Goal: Browse casually: Explore the website without a specific task or goal

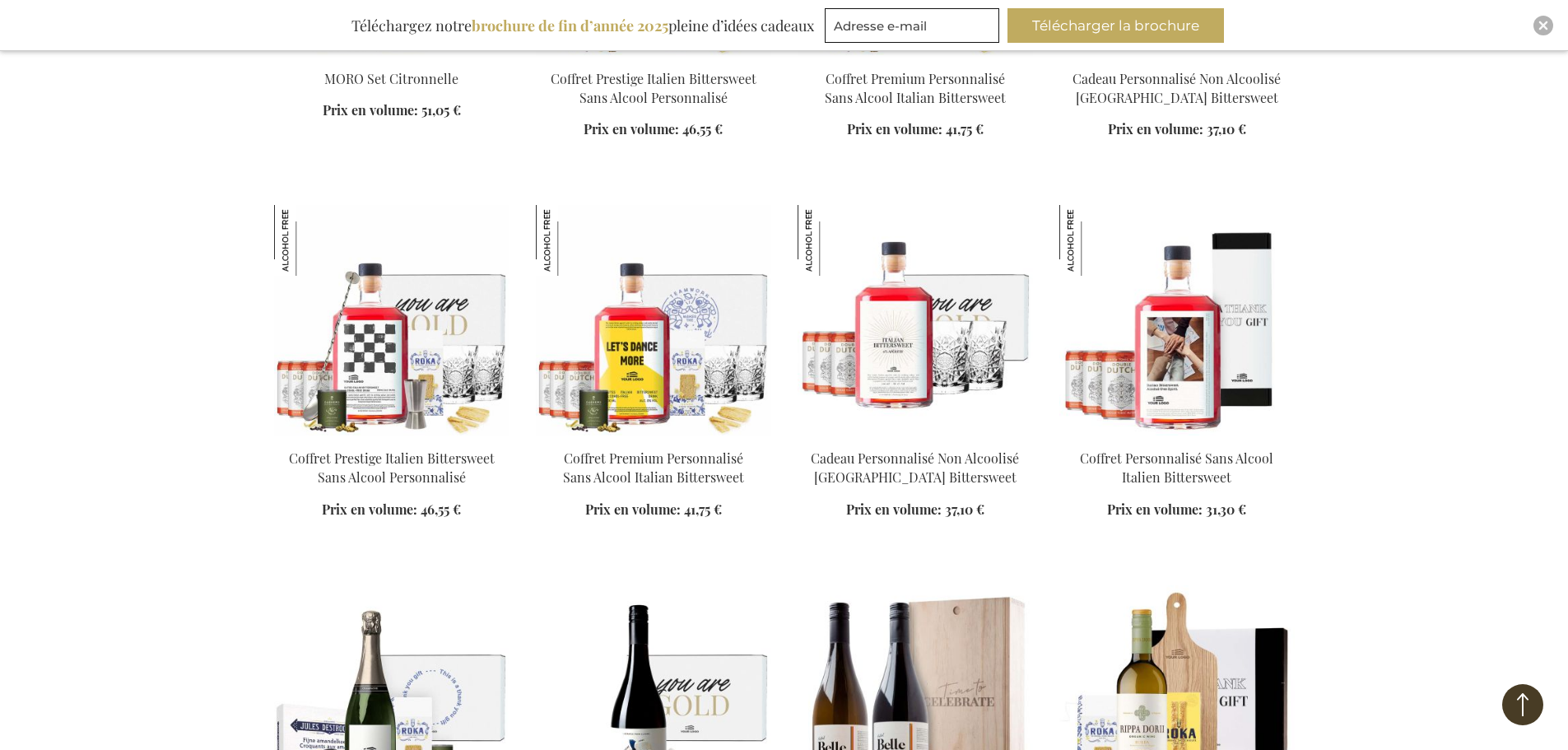
scroll to position [2305, 0]
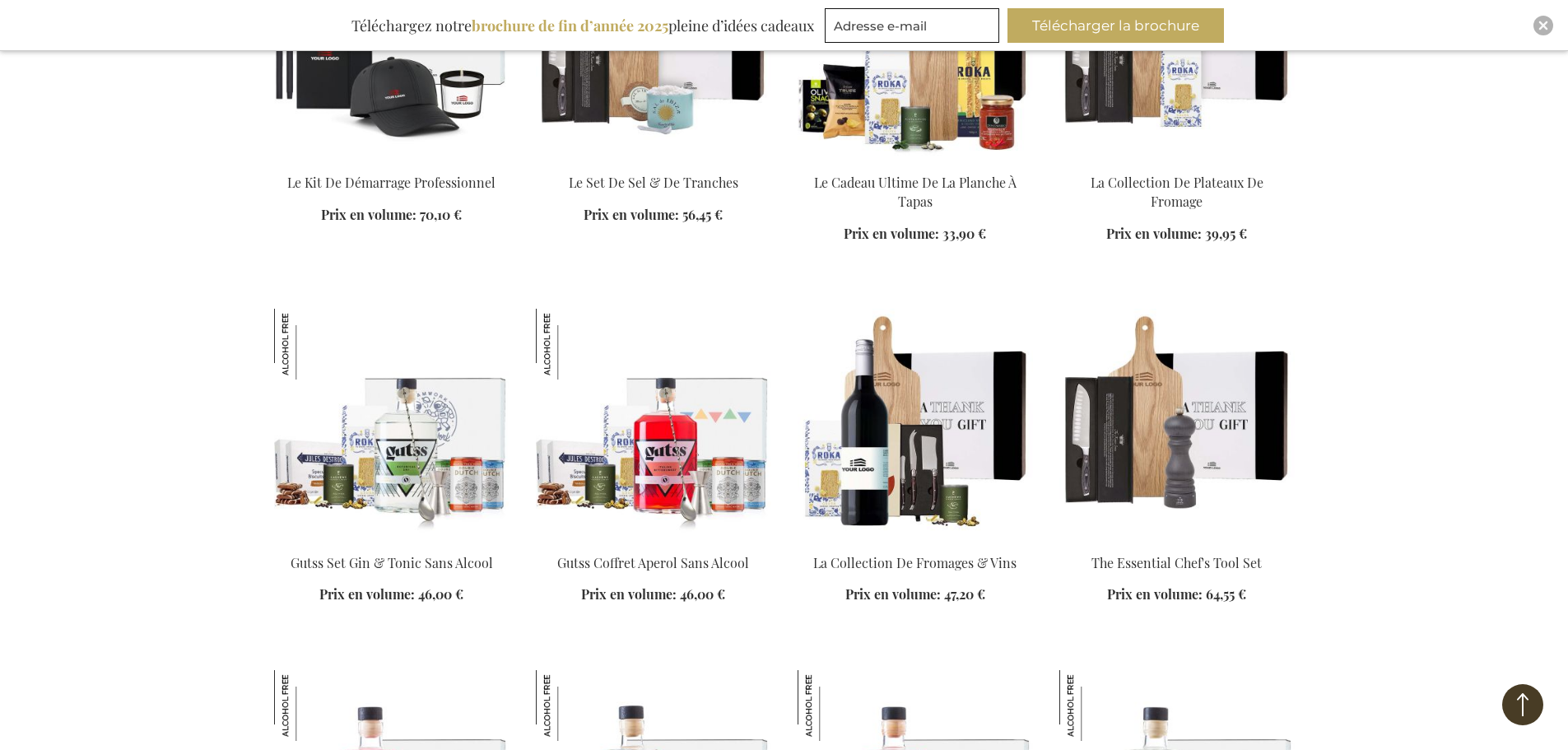
scroll to position [3210, 0]
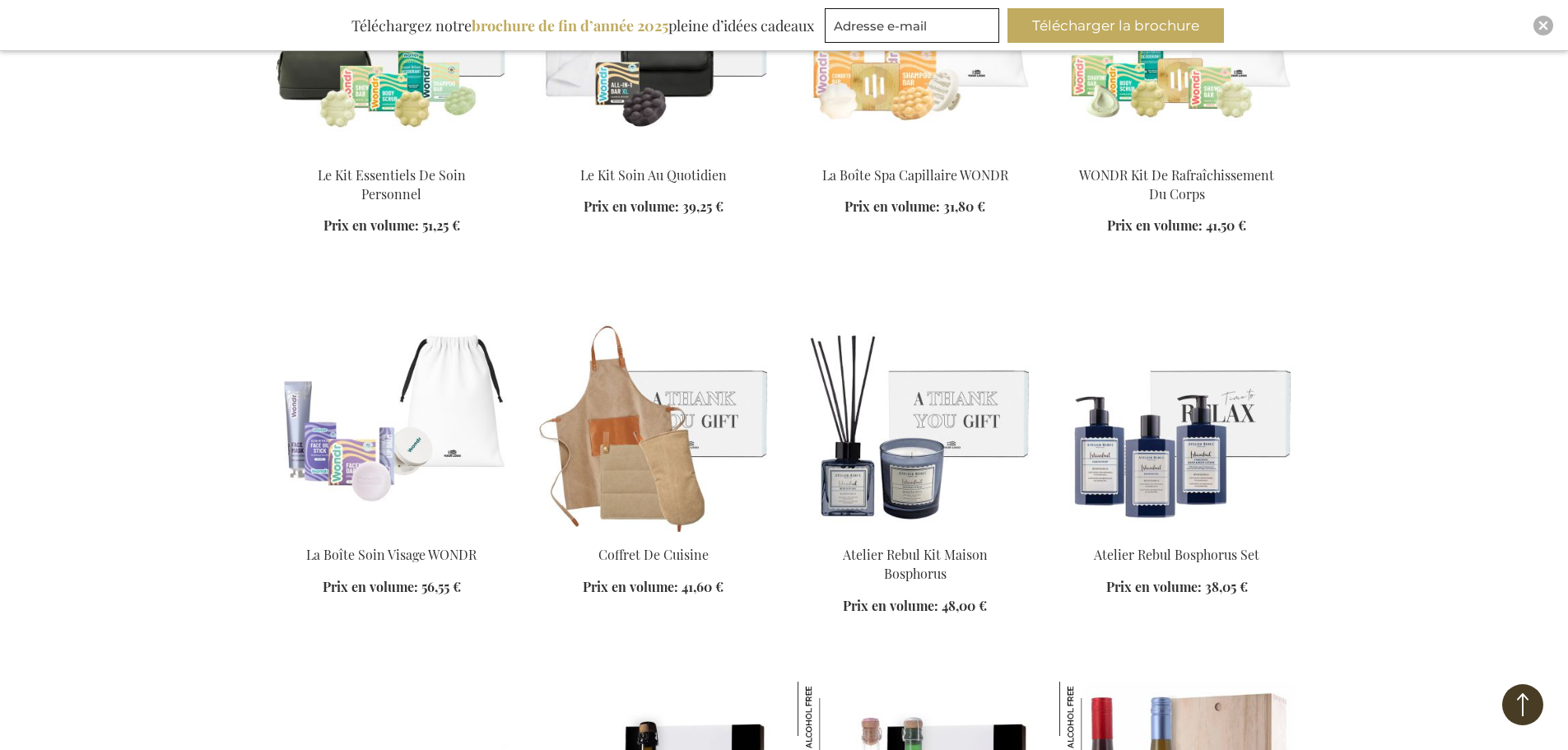
scroll to position [4362, 0]
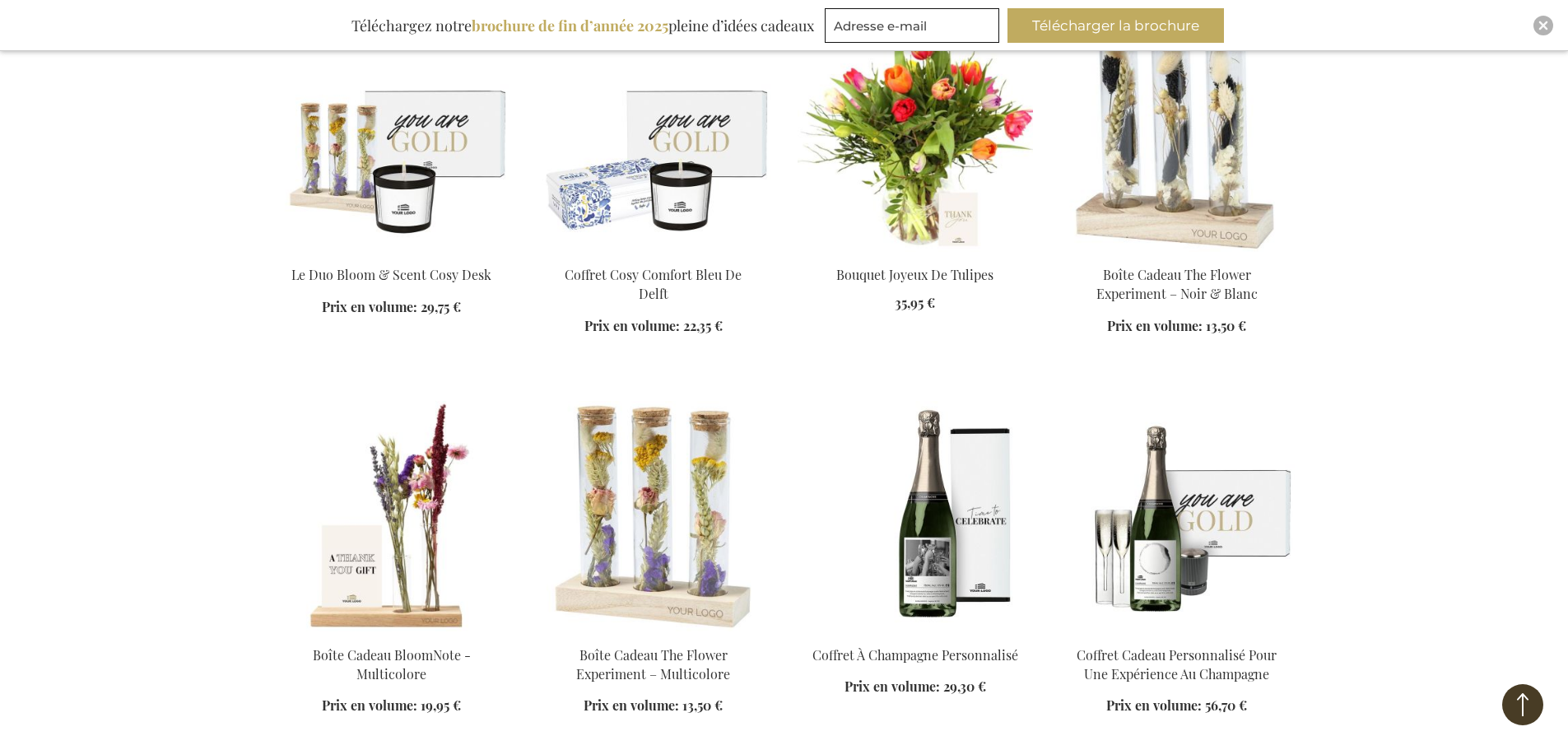
scroll to position [5350, 0]
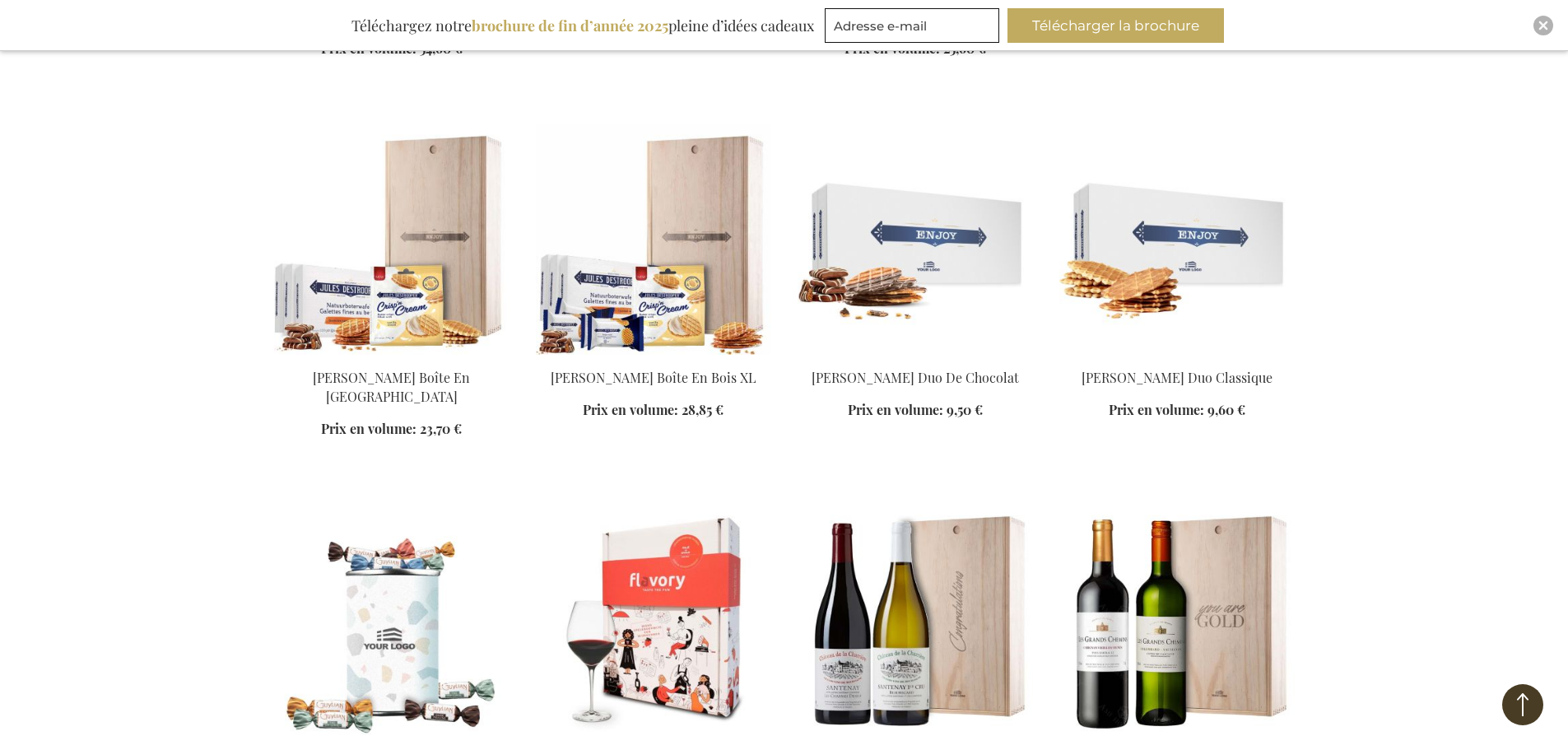
scroll to position [6831, 0]
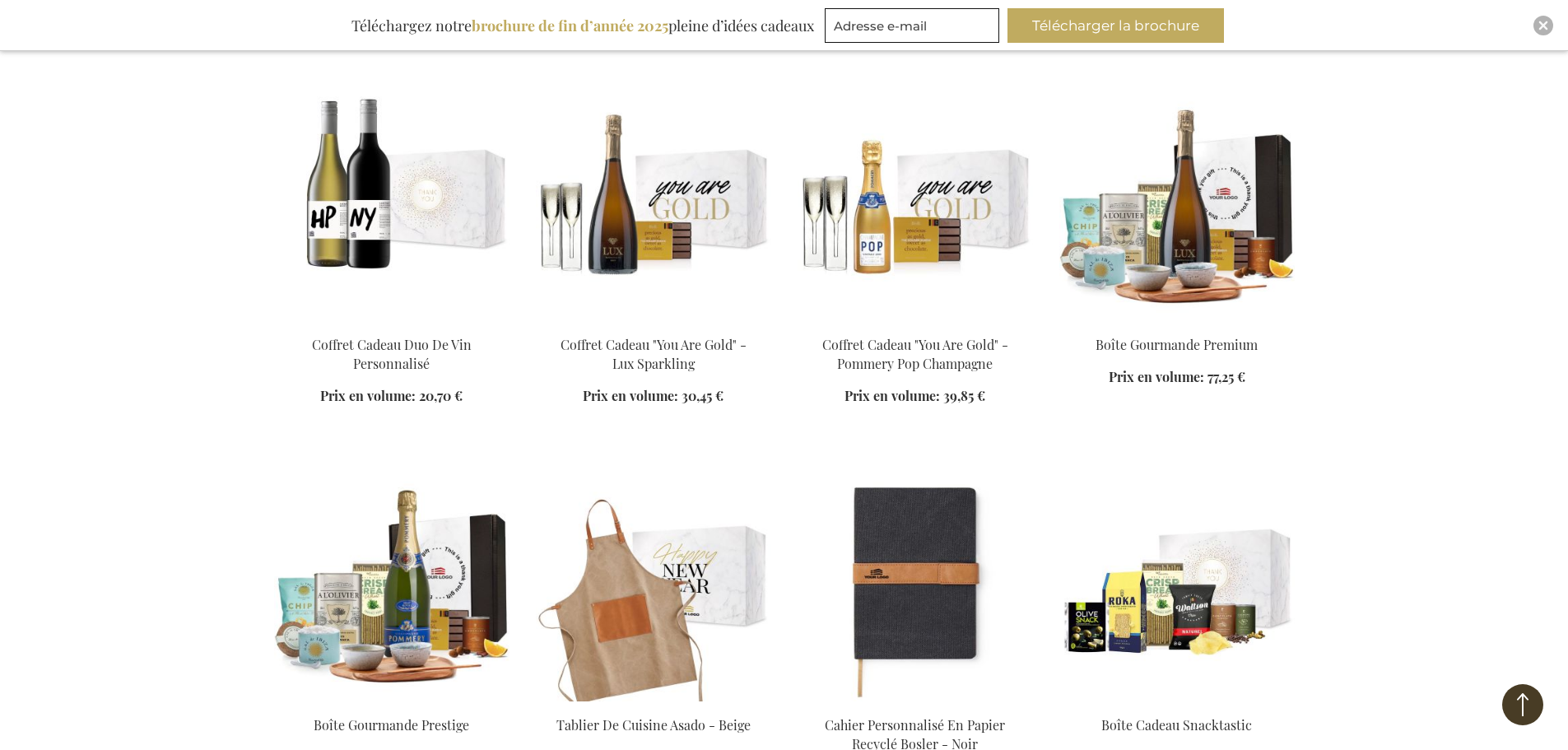
scroll to position [7819, 0]
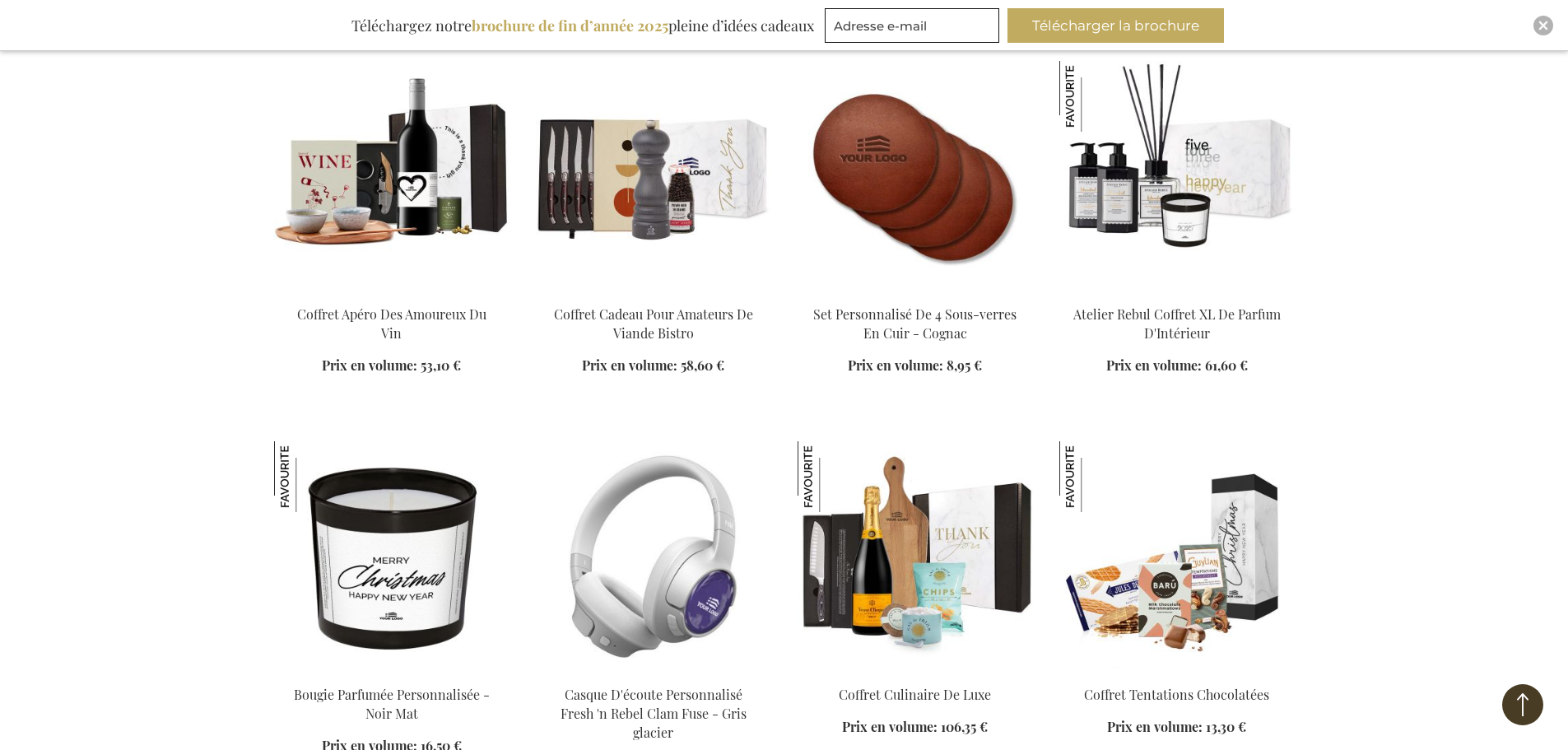
scroll to position [9136, 0]
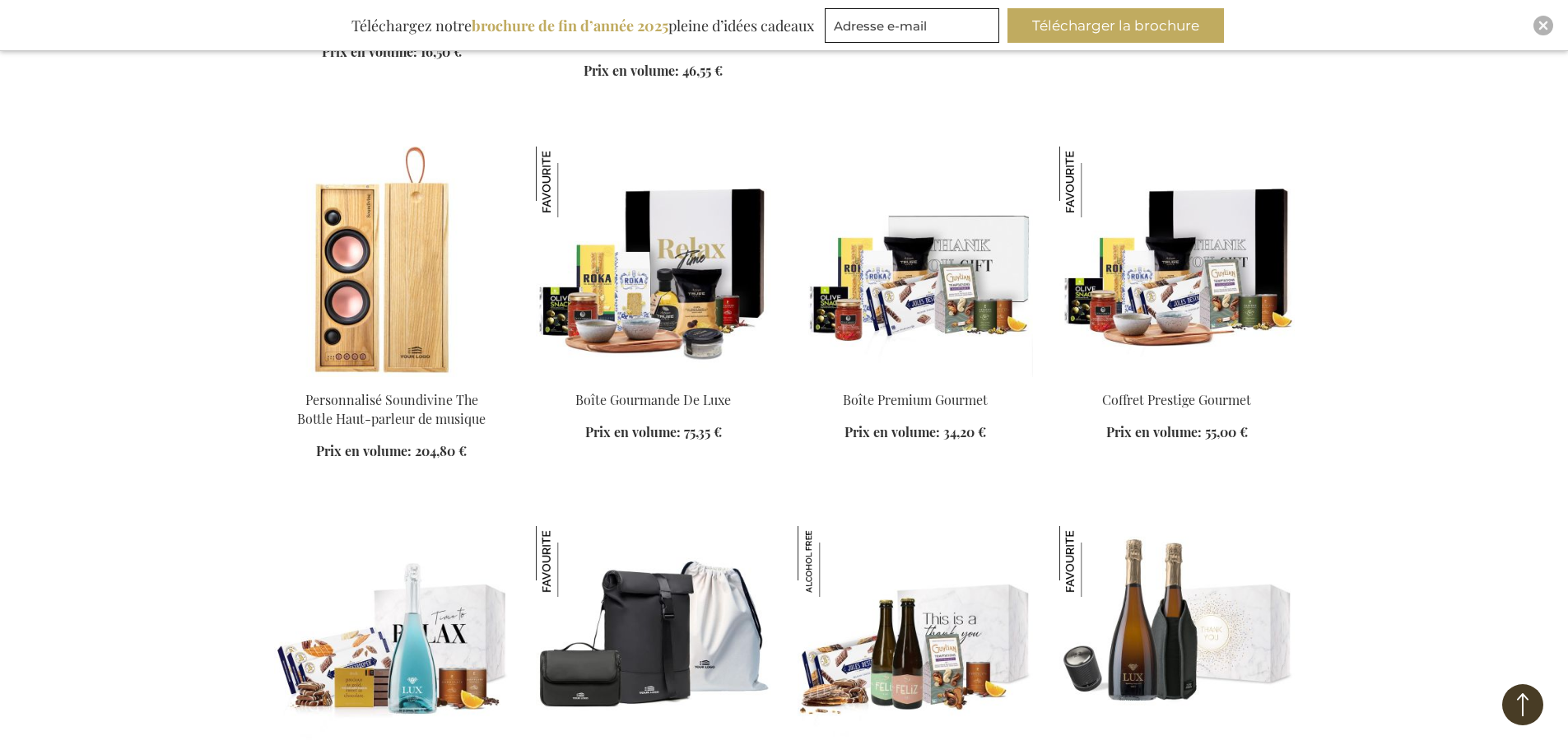
scroll to position [10041, 0]
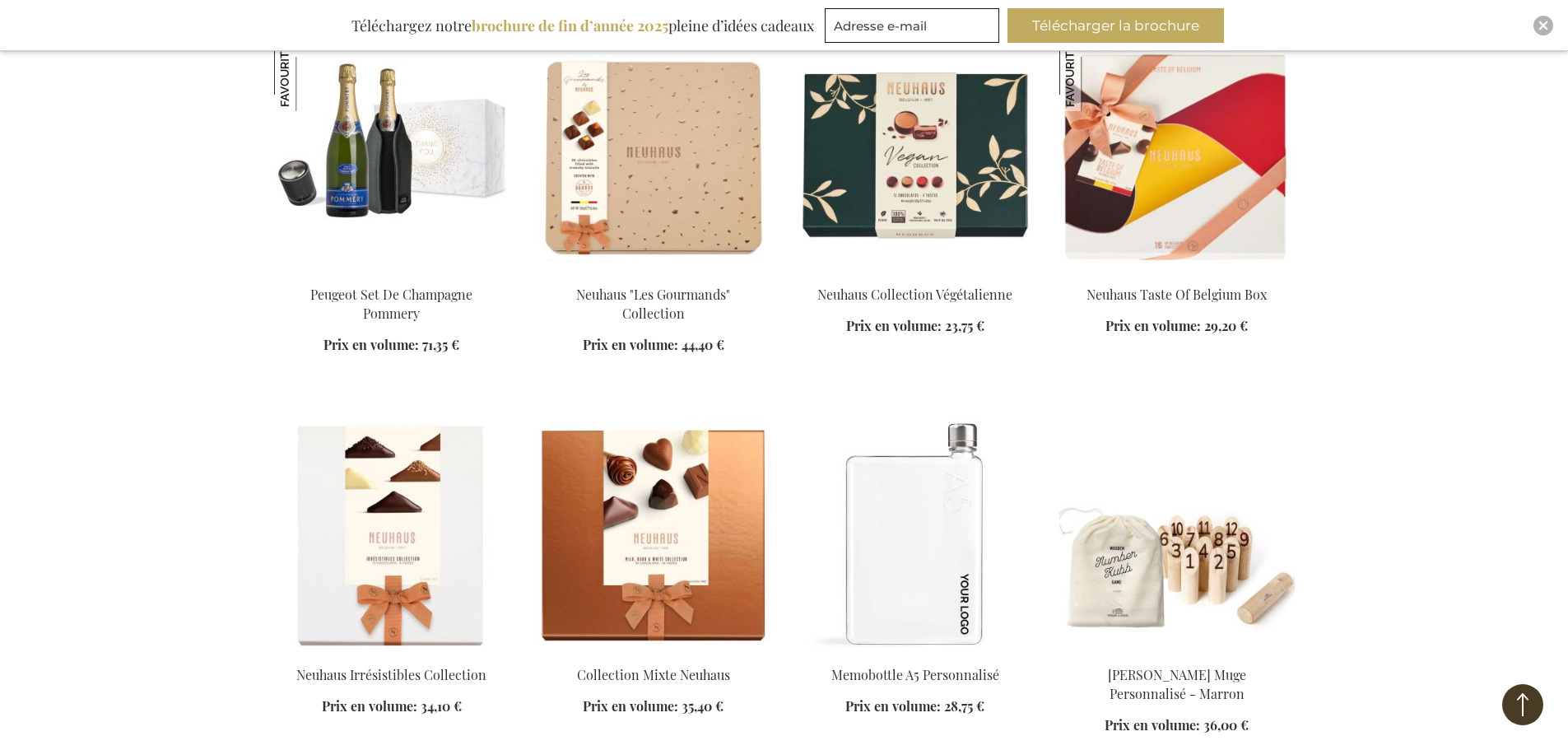
scroll to position [10700, 0]
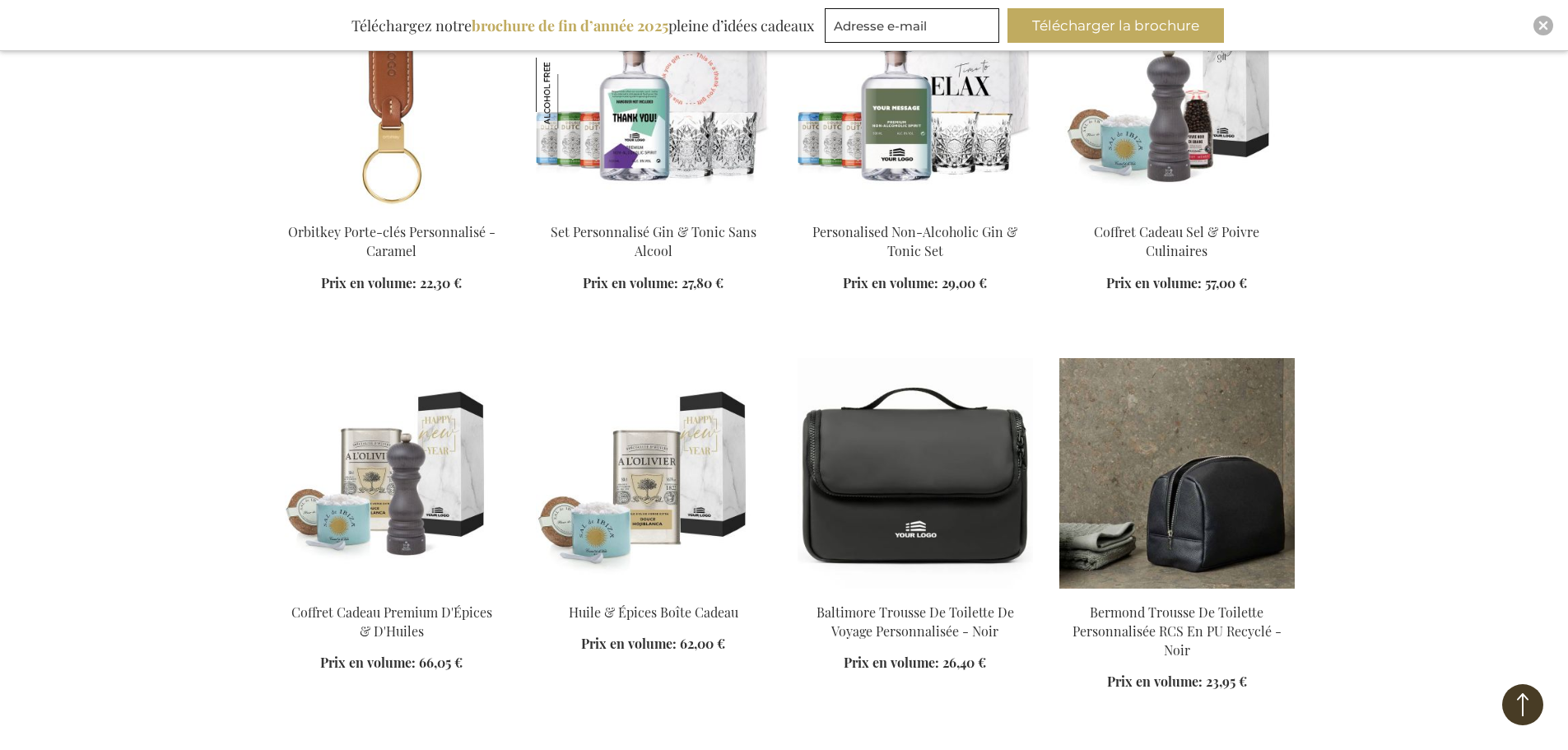
scroll to position [12346, 0]
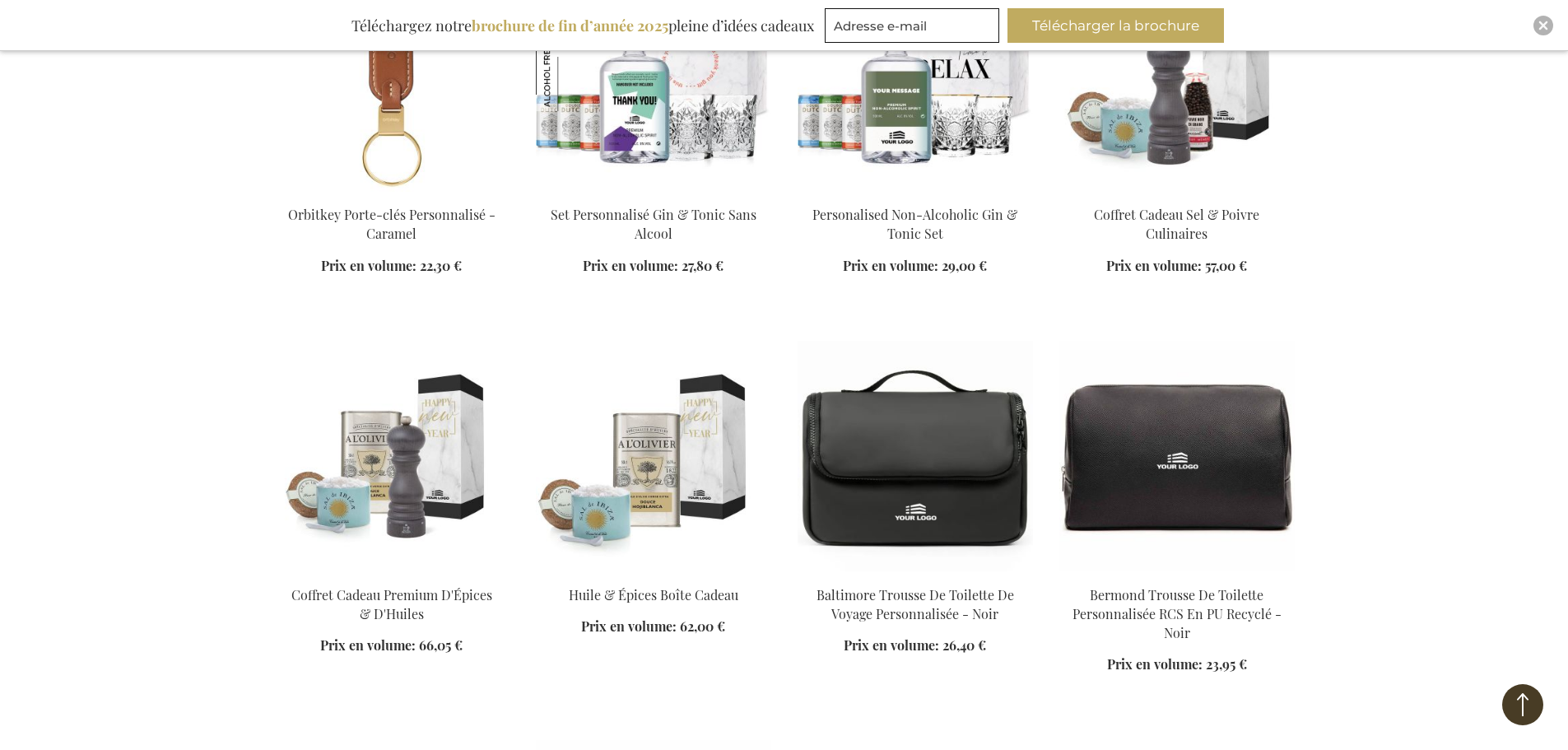
scroll to position [12264, 0]
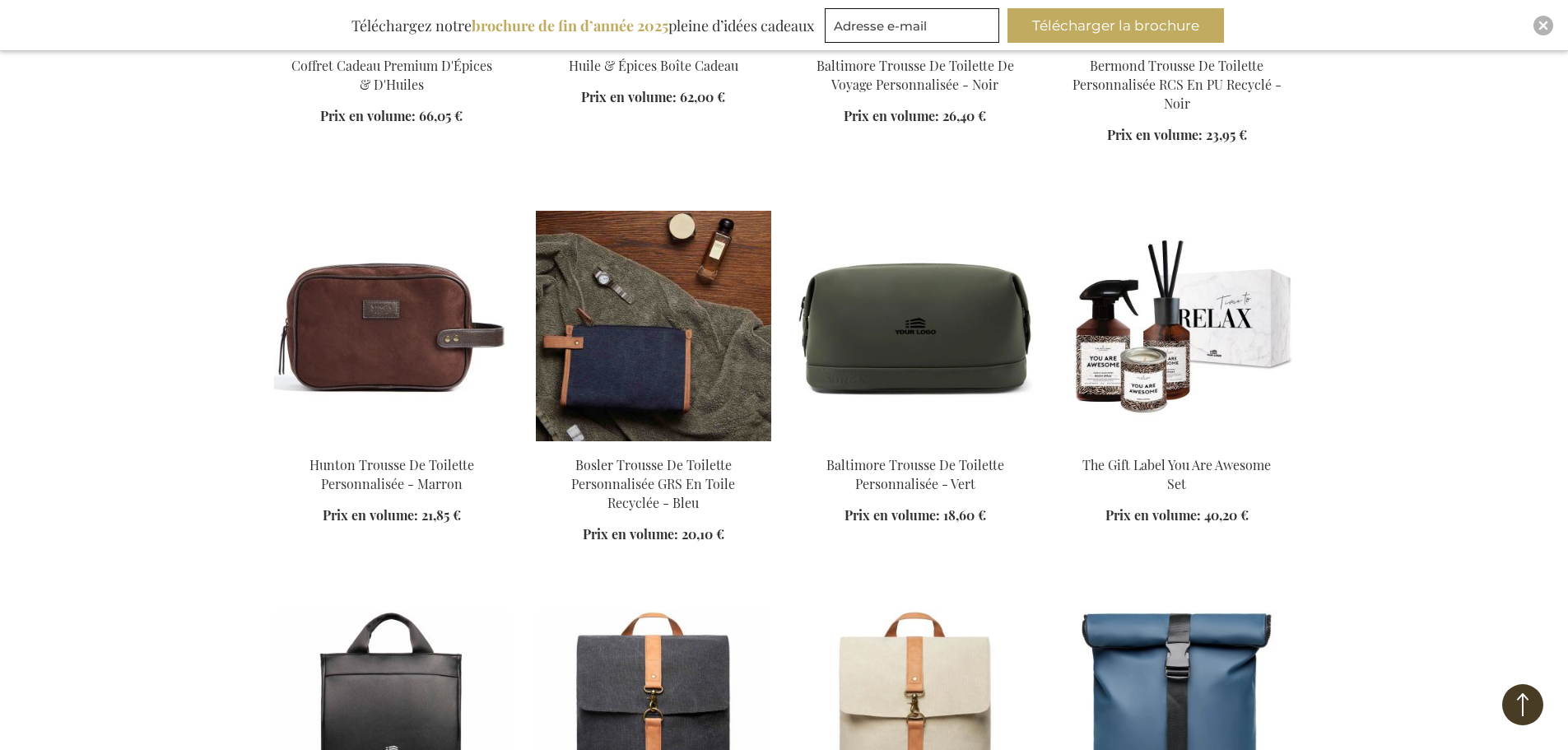
scroll to position [12840, 0]
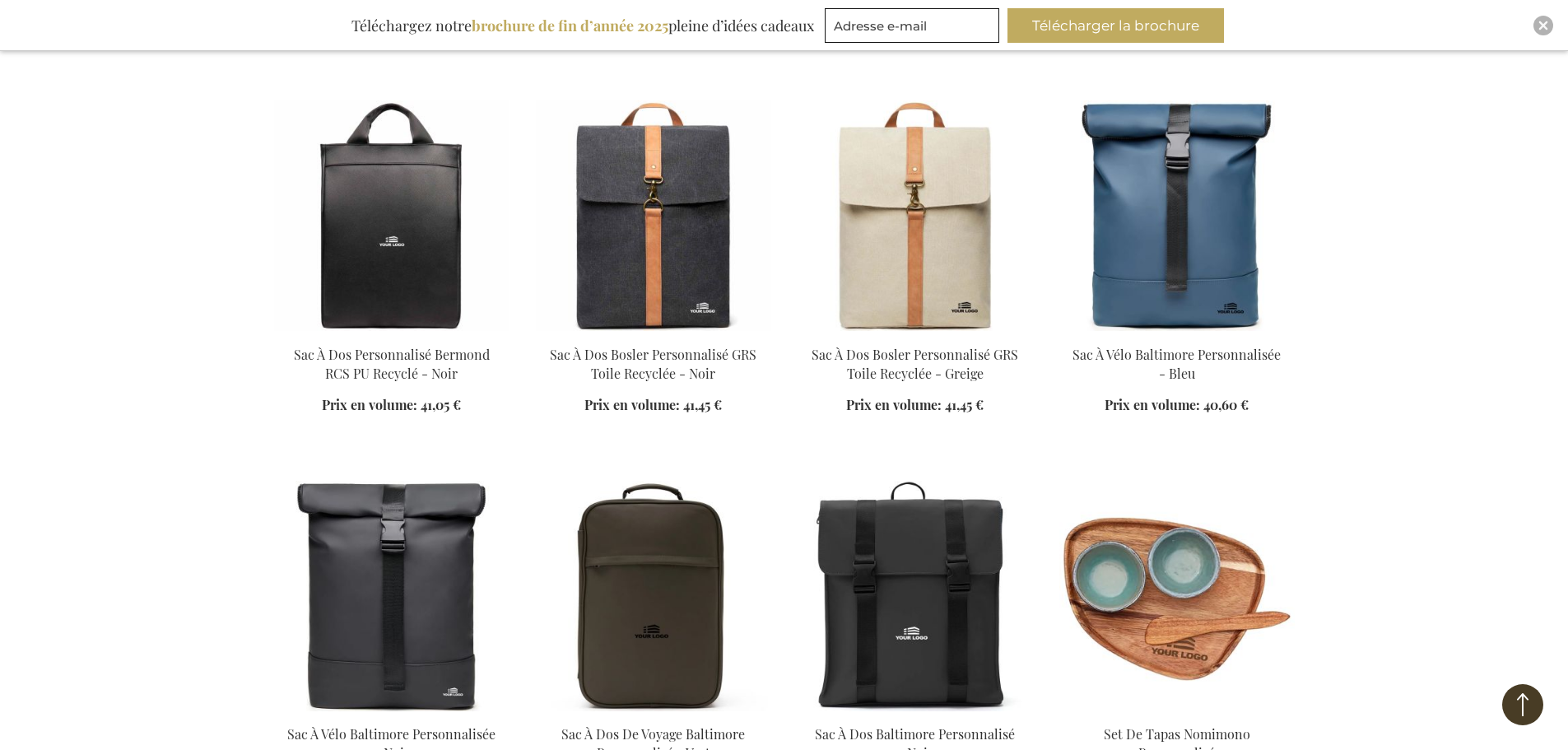
scroll to position [13663, 0]
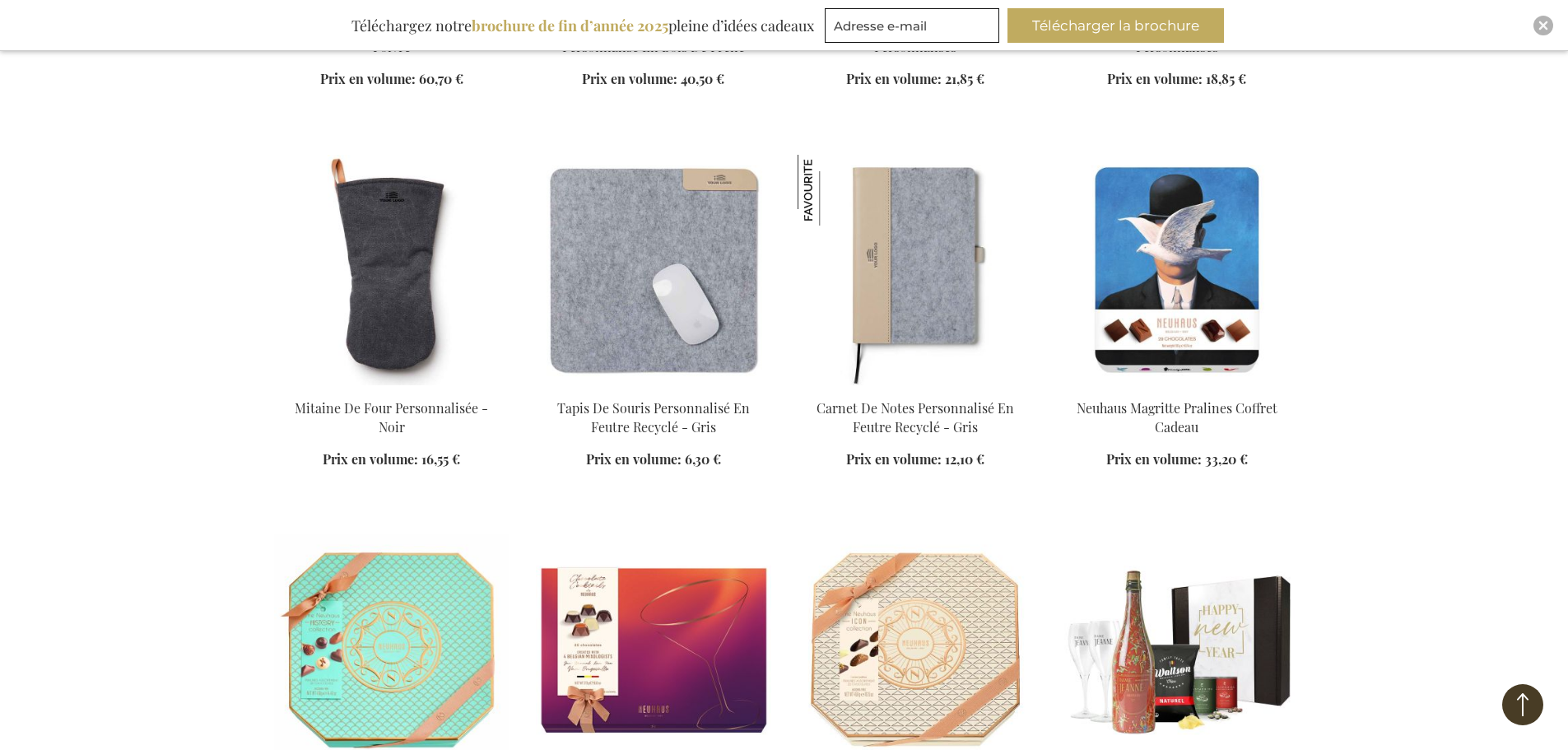
scroll to position [14486, 0]
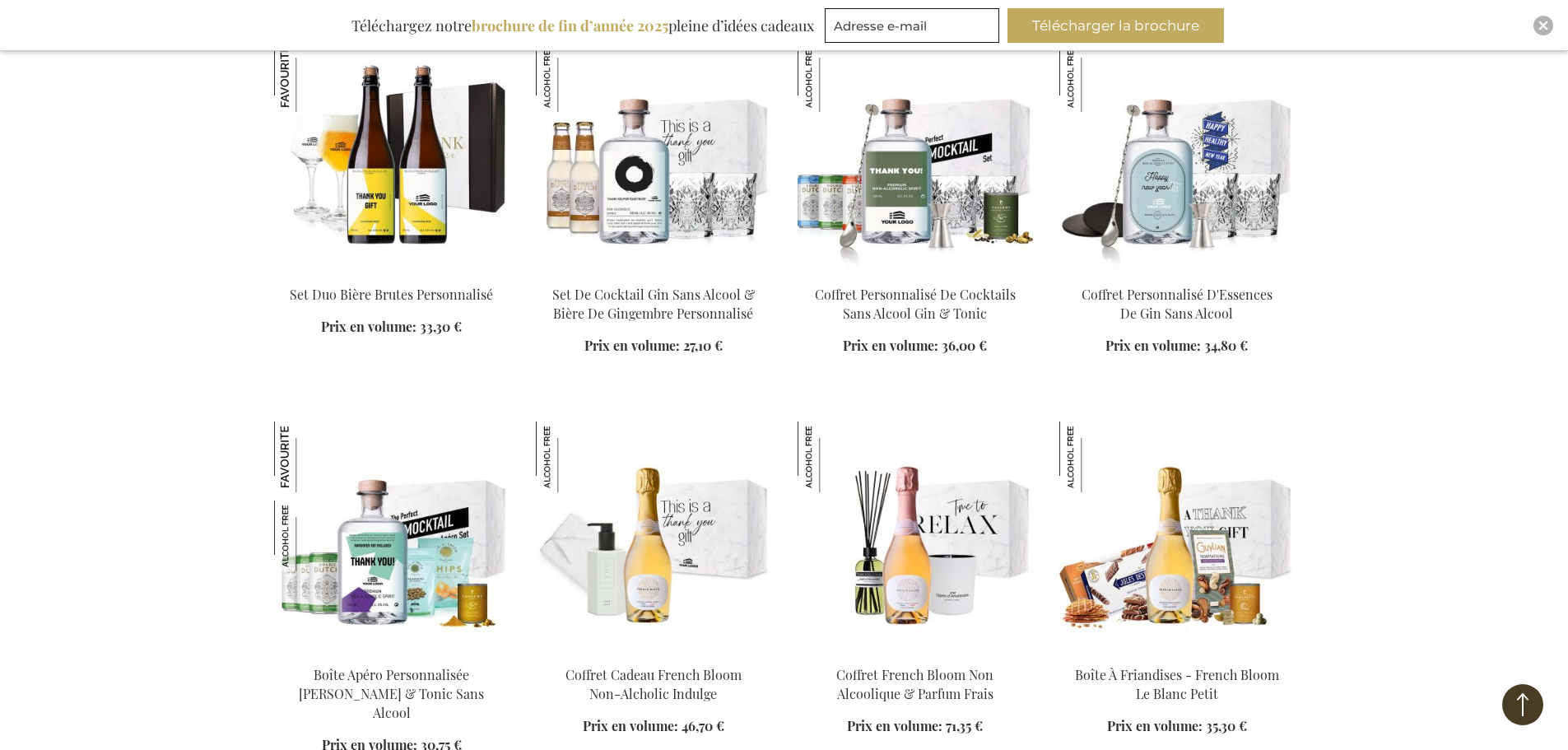
scroll to position [16050, 0]
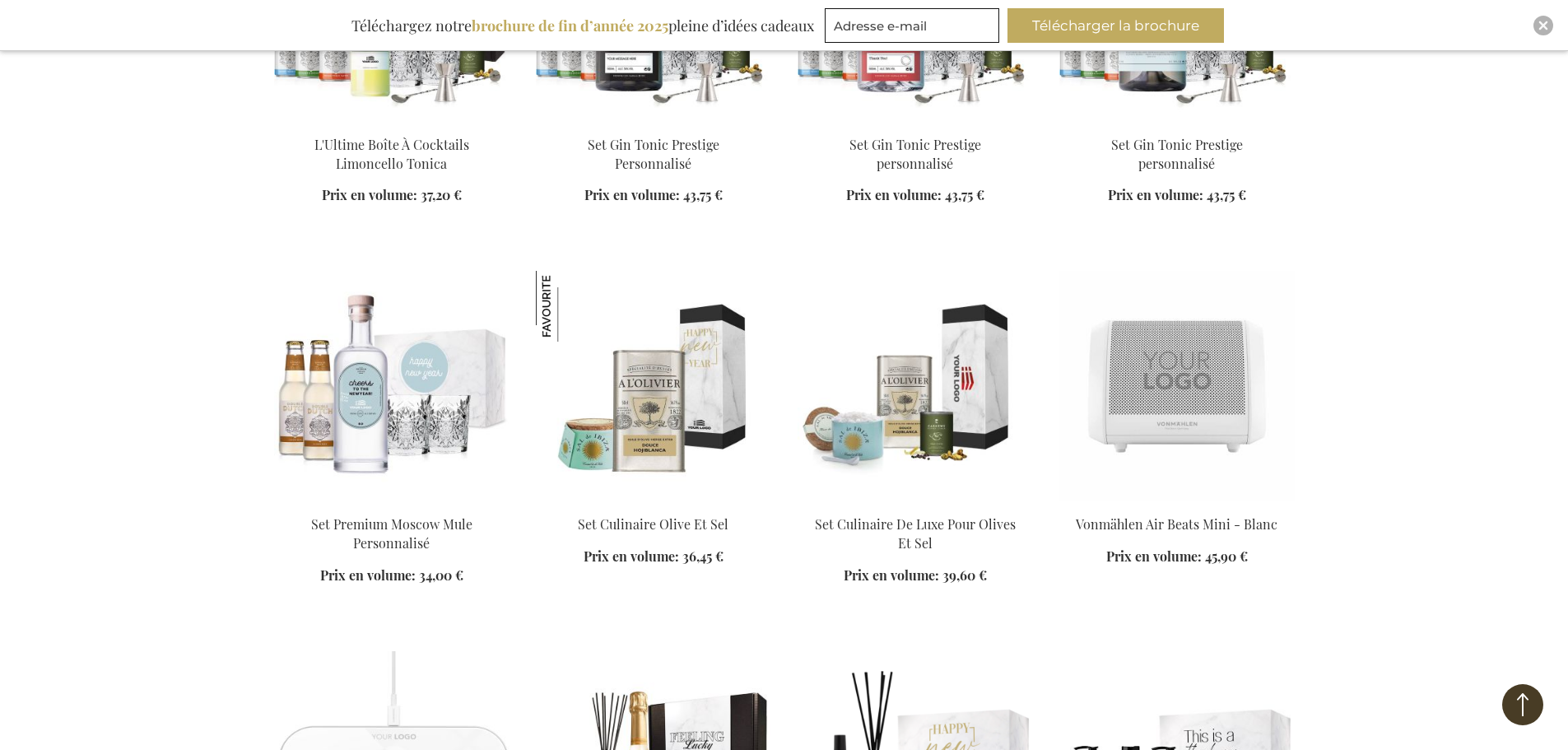
scroll to position [18272, 0]
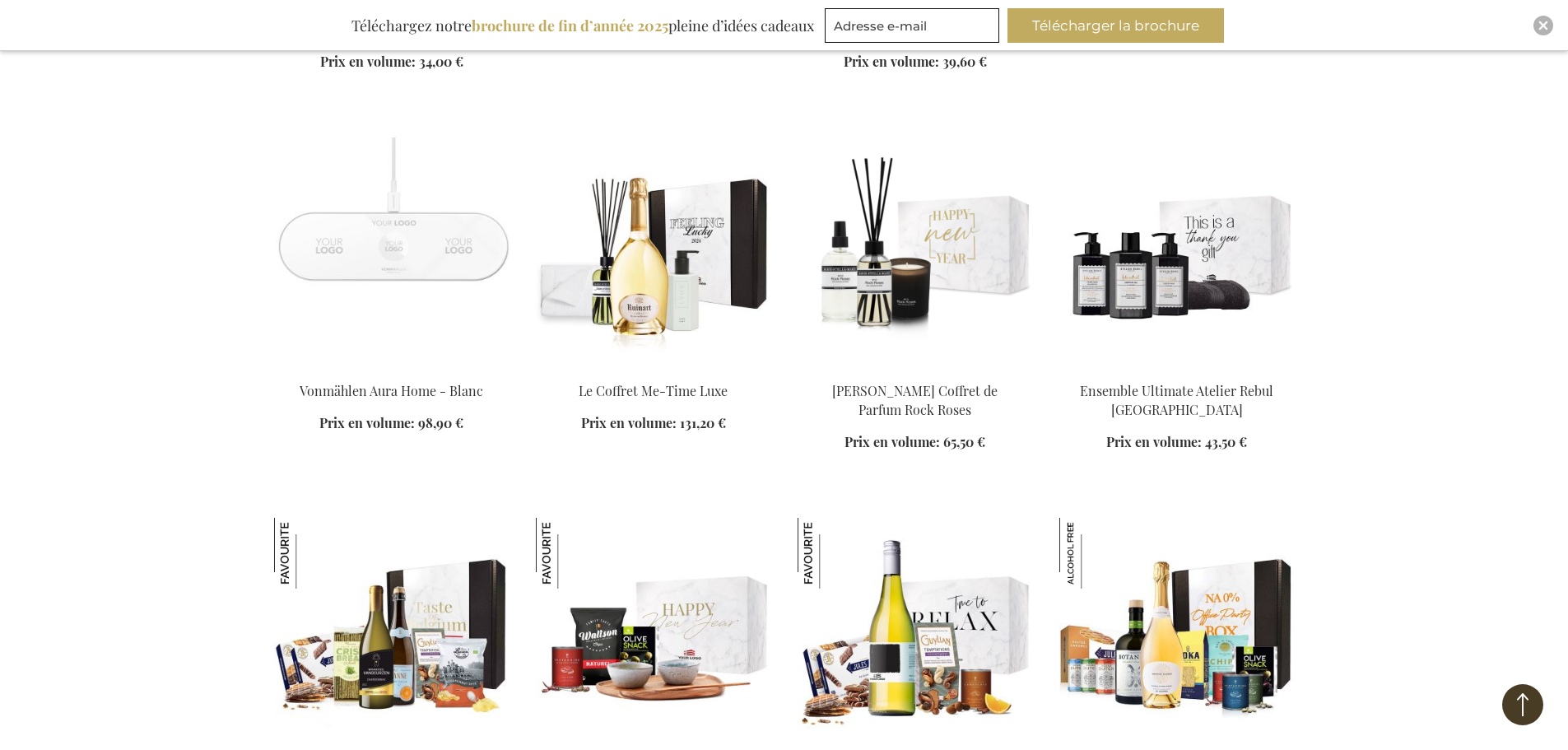
scroll to position [18848, 0]
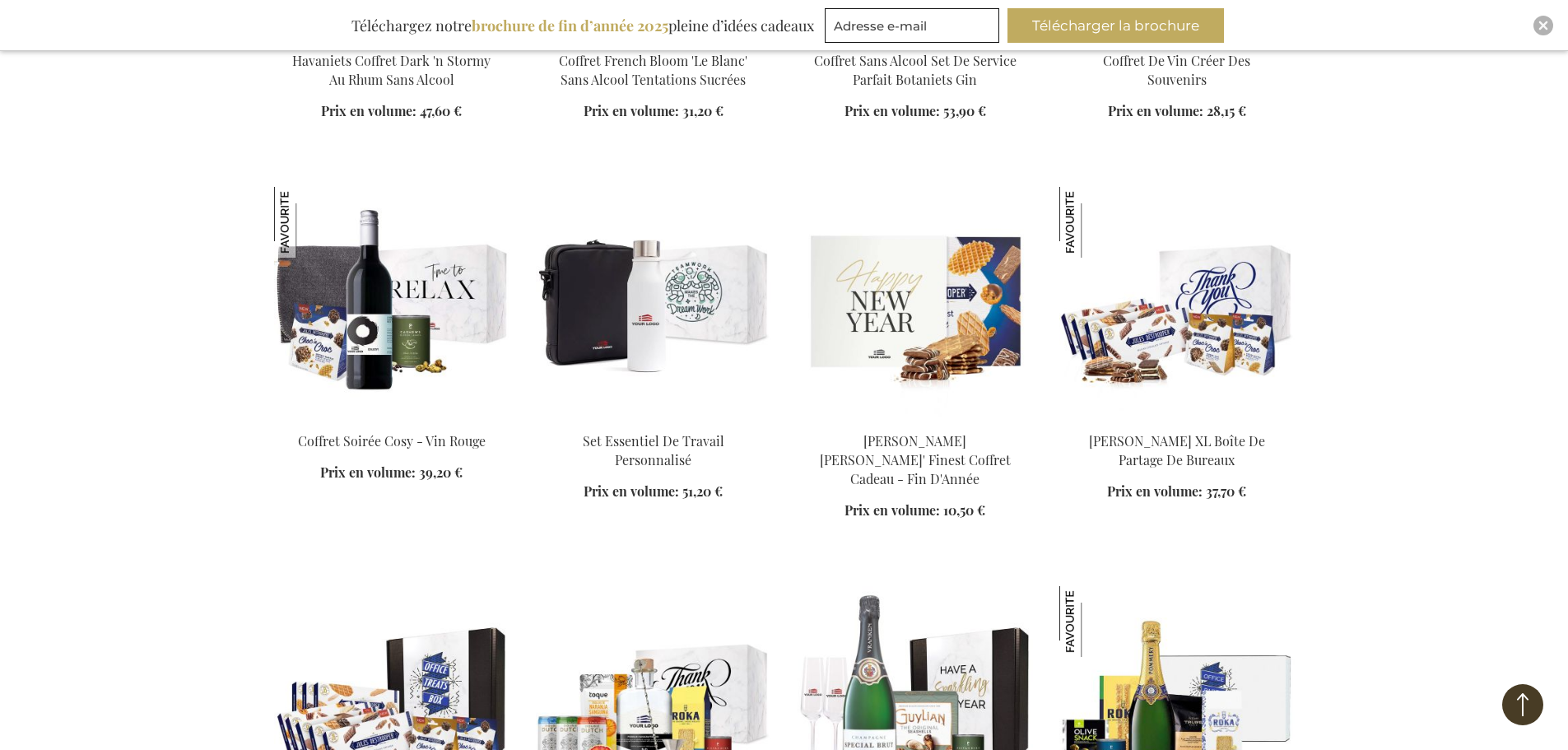
scroll to position [20412, 0]
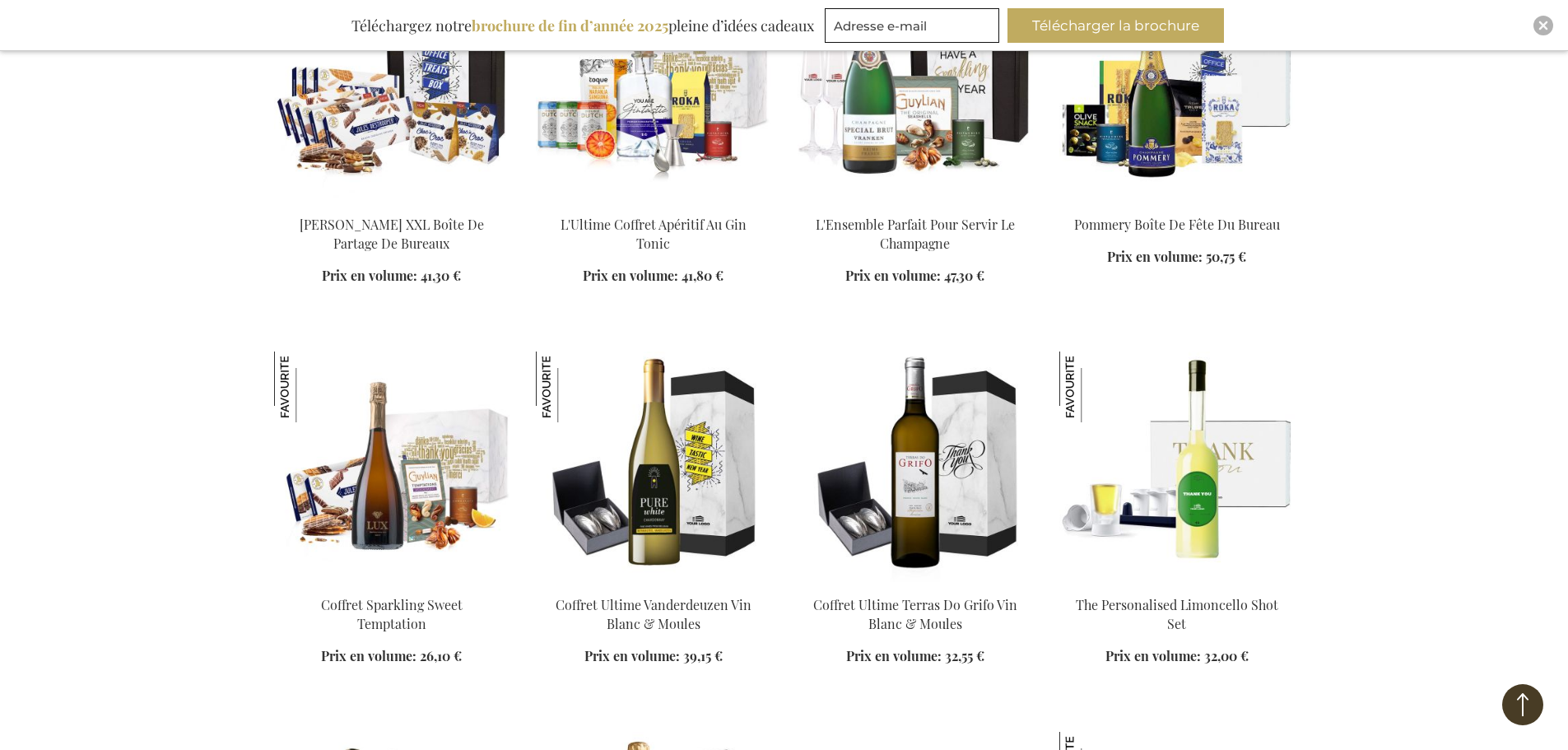
scroll to position [20906, 0]
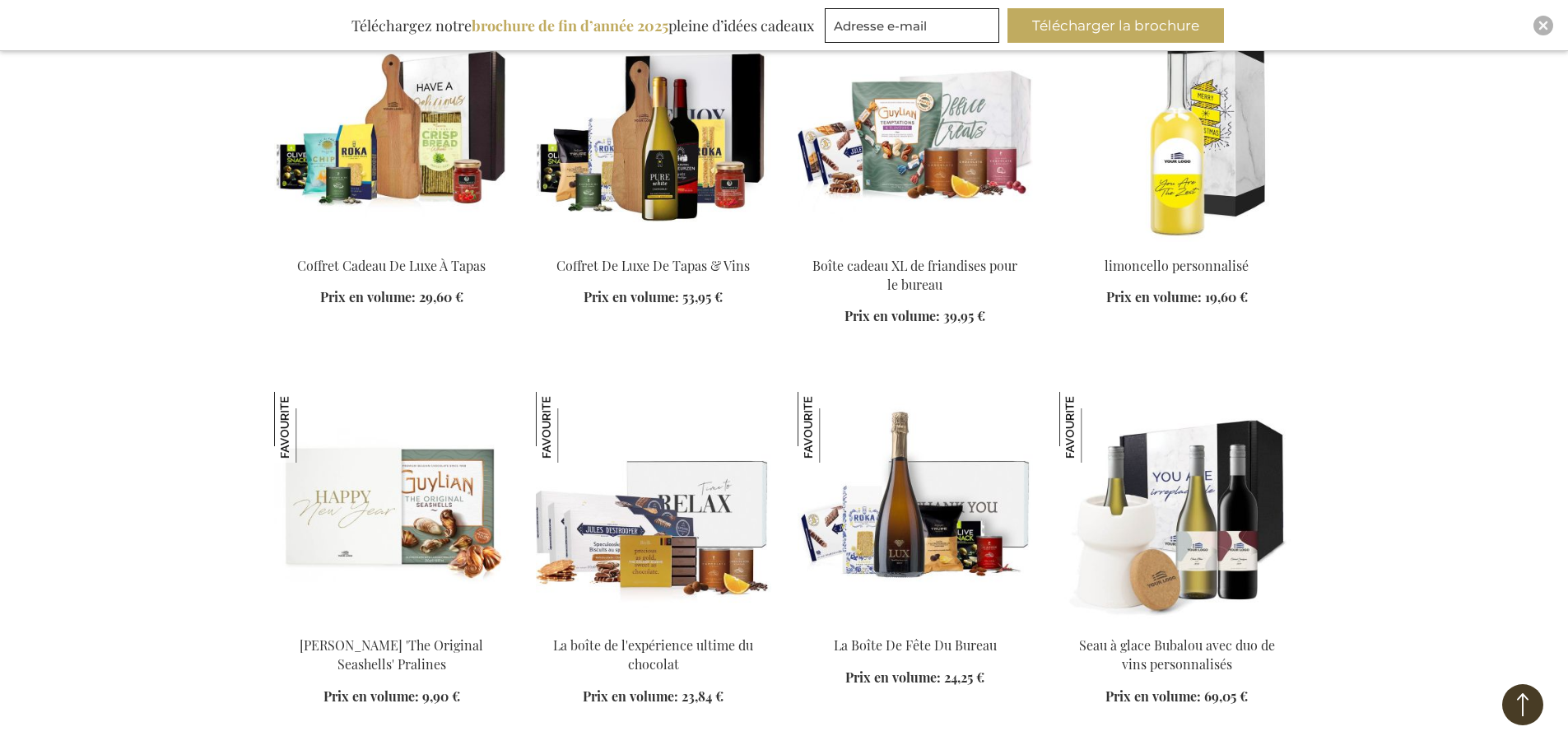
scroll to position [23045, 0]
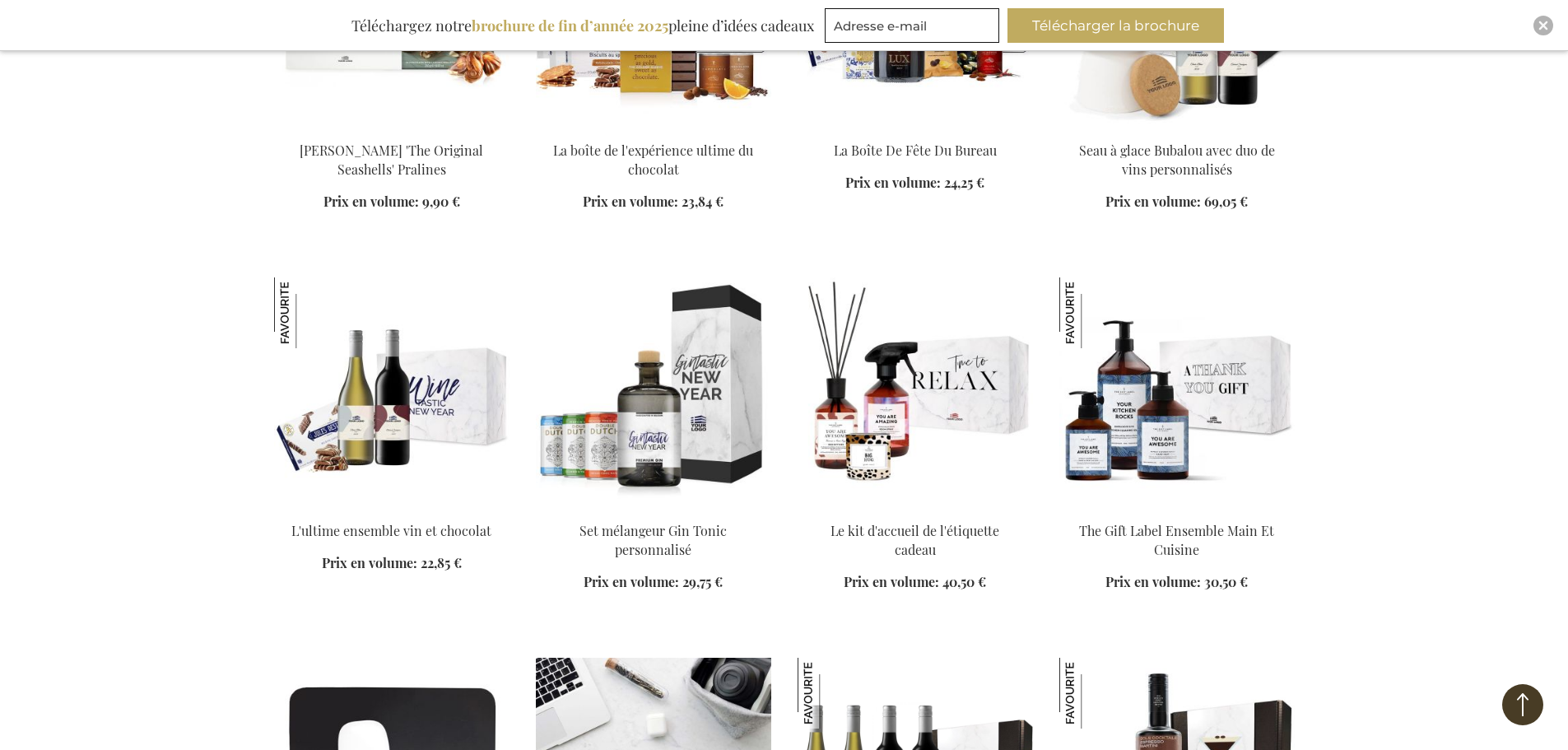
scroll to position [23539, 0]
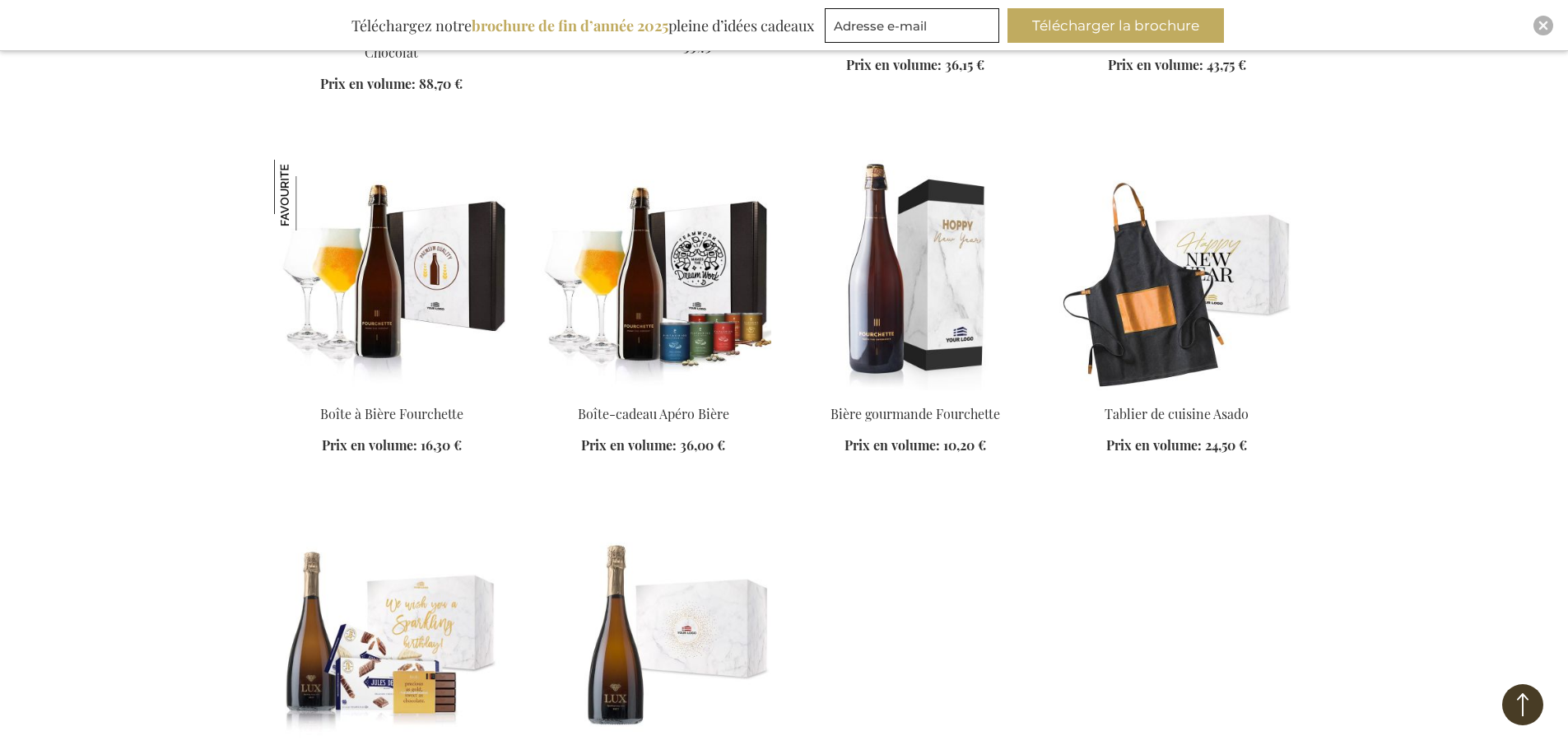
scroll to position [24939, 0]
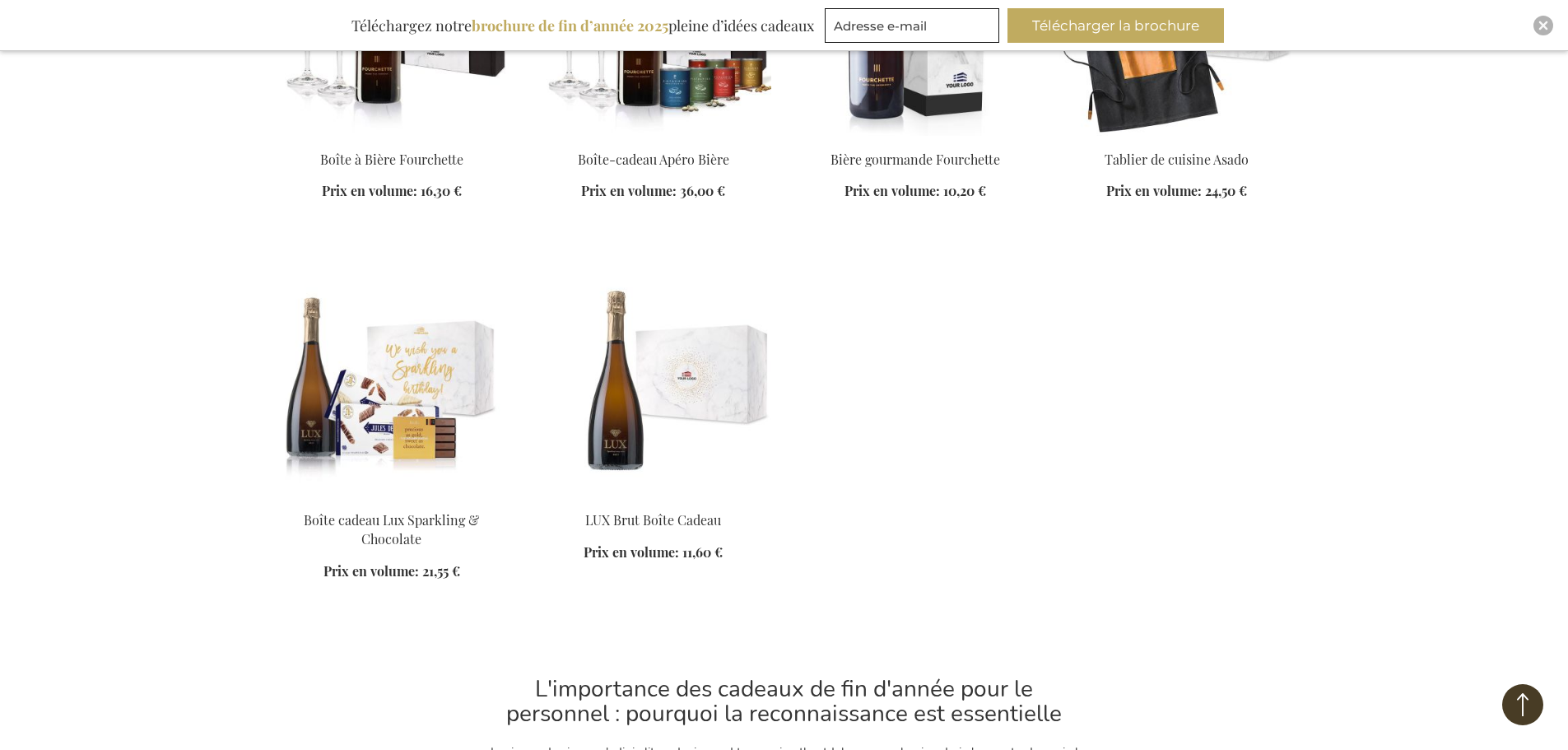
scroll to position [24939, 0]
